Goal: Subscribe to service/newsletter

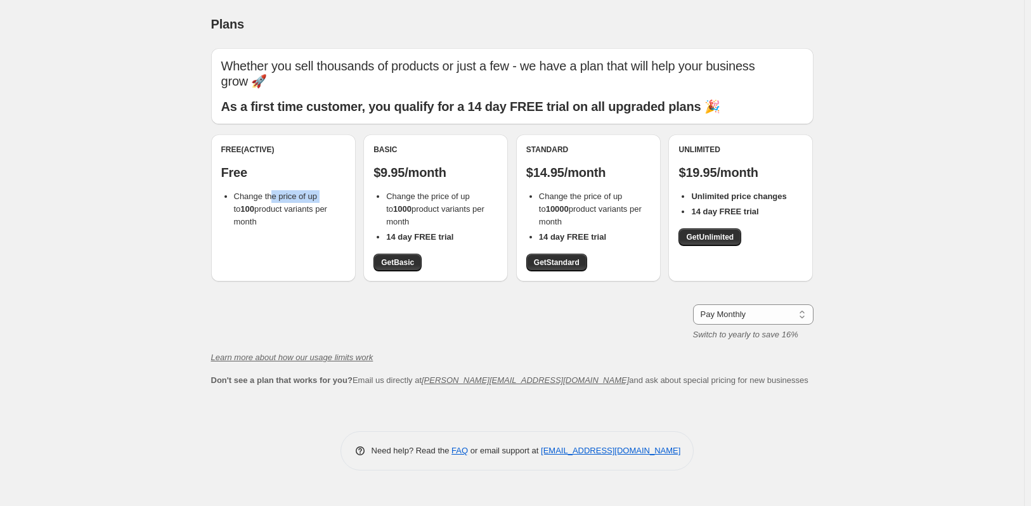
drag, startPoint x: 271, startPoint y: 197, endPoint x: 320, endPoint y: 196, distance: 48.9
click at [320, 196] on span "Change the price of up to 100 product variants per month" at bounding box center [280, 209] width 93 height 35
click at [319, 197] on span "Change the price of up to 100 product variants per month" at bounding box center [280, 209] width 93 height 35
drag, startPoint x: 382, startPoint y: 210, endPoint x: 420, endPoint y: 204, distance: 38.5
click at [420, 204] on ul "Change the price of up to 1000 product variants per month 14 day FREE trial" at bounding box center [436, 216] width 124 height 53
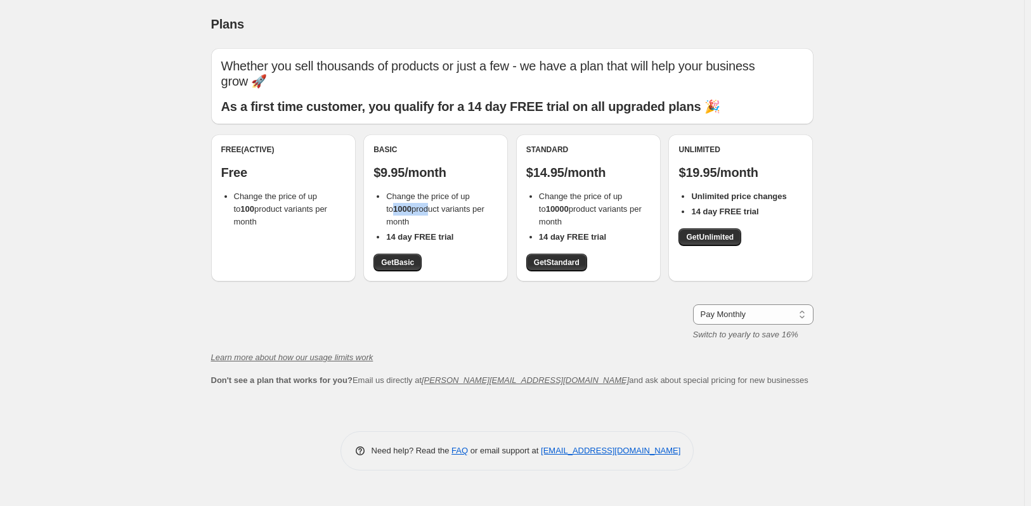
click at [420, 204] on span "Change the price of up to 1000 product variants per month" at bounding box center [435, 209] width 98 height 35
click at [395, 265] on span "Get Basic" at bounding box center [397, 263] width 33 height 10
